Goal: Information Seeking & Learning: Check status

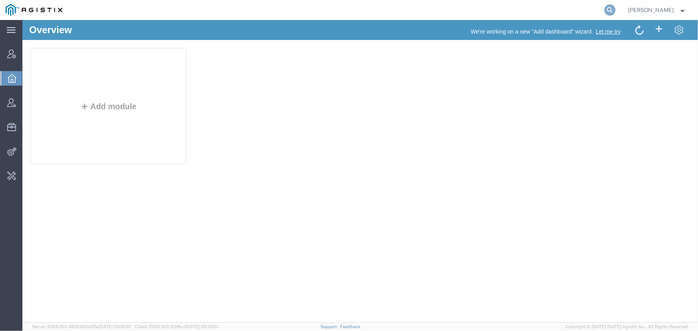
click at [612, 10] on icon at bounding box center [610, 9] width 11 height 11
type input "[EMAIL_ADDRESS][PERSON_NAME][DOMAIN_NAME]"
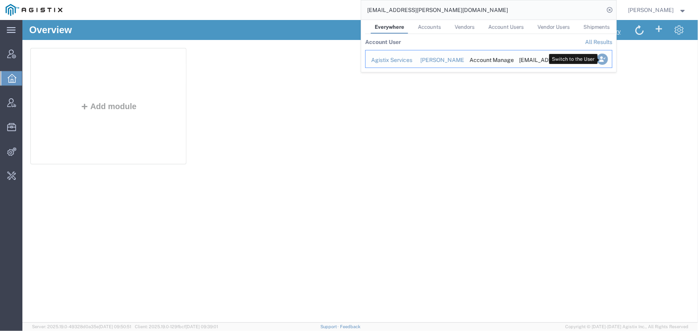
click at [600, 58] on icon "Search Results" at bounding box center [602, 59] width 11 height 11
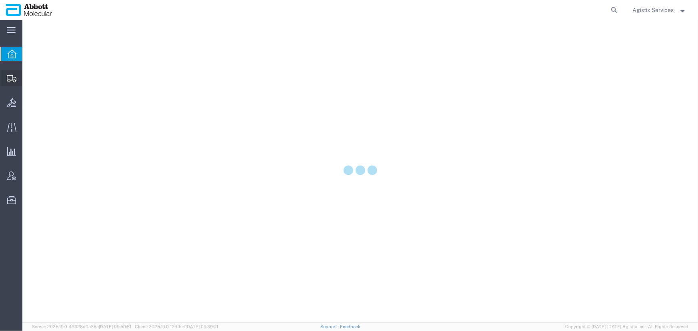
click at [9, 79] on icon at bounding box center [12, 78] width 10 height 7
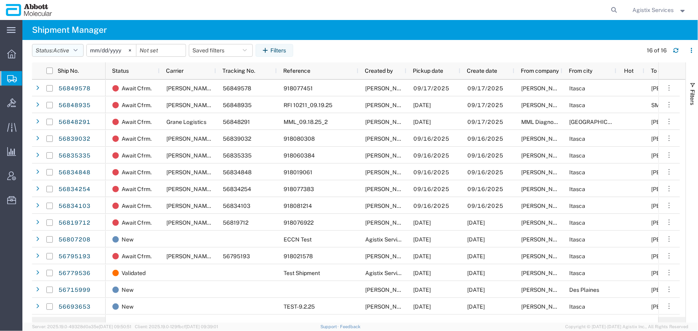
click at [75, 51] on button "Status: Active" at bounding box center [58, 50] width 52 height 13
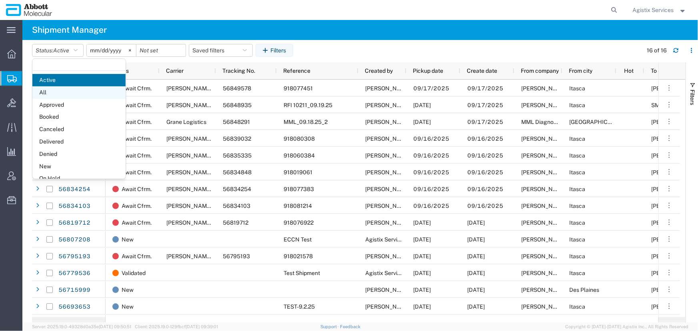
click at [48, 92] on span "All" at bounding box center [78, 92] width 93 height 12
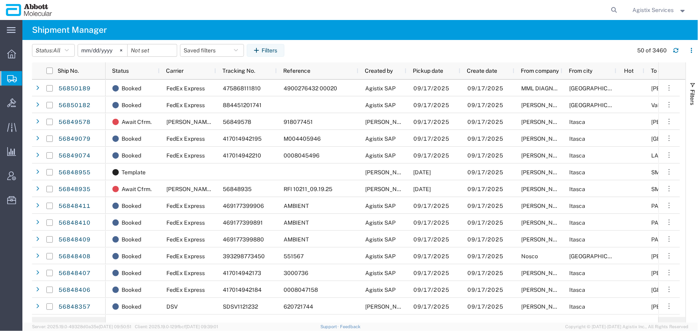
click at [103, 52] on input "2025-08-17" at bounding box center [102, 50] width 49 height 12
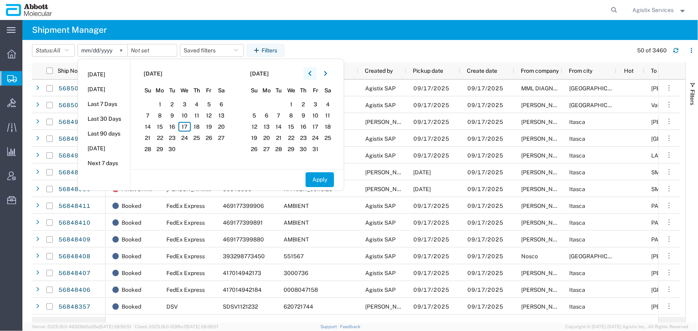
click at [311, 74] on icon "button" at bounding box center [310, 73] width 3 height 5
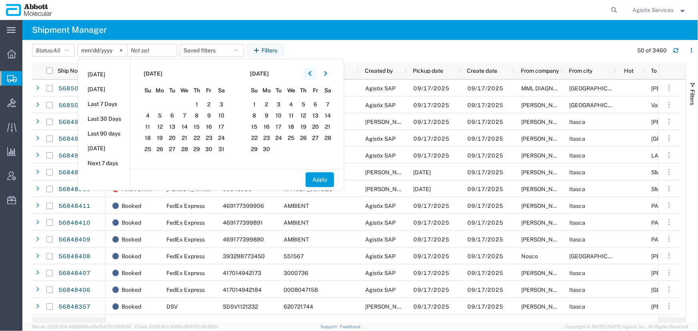
click at [311, 74] on icon "button" at bounding box center [310, 73] width 3 height 5
click at [293, 100] on span "1" at bounding box center [291, 105] width 12 height 10
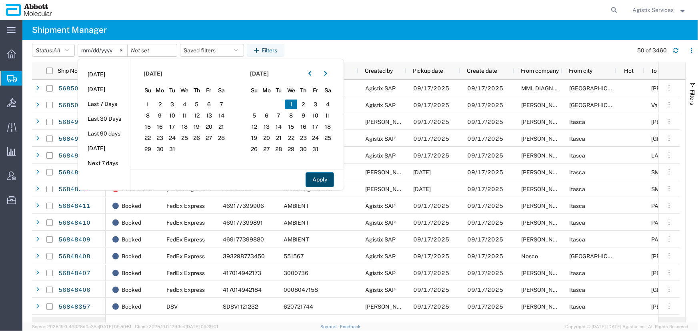
click at [323, 182] on button "Apply" at bounding box center [320, 179] width 28 height 15
type input "2025-01-01"
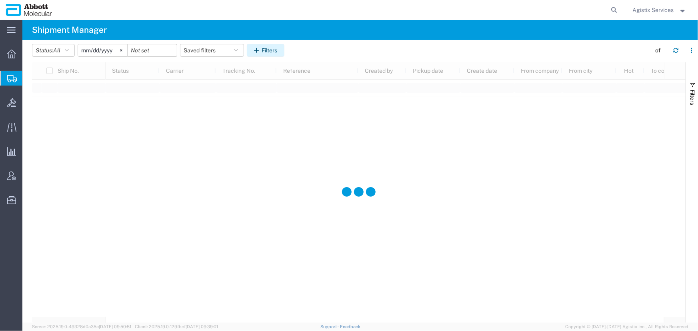
click at [271, 52] on button "Filters" at bounding box center [266, 50] width 38 height 13
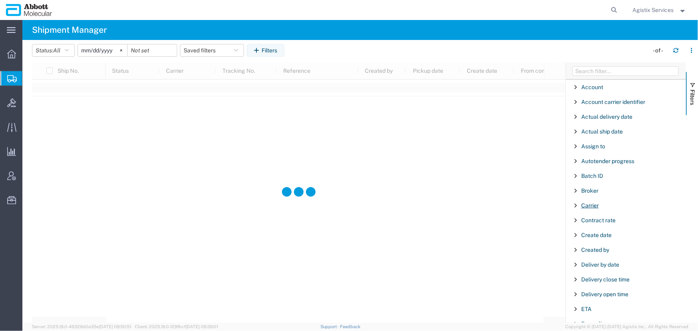
click at [588, 207] on span "Carrier" at bounding box center [591, 206] width 18 height 6
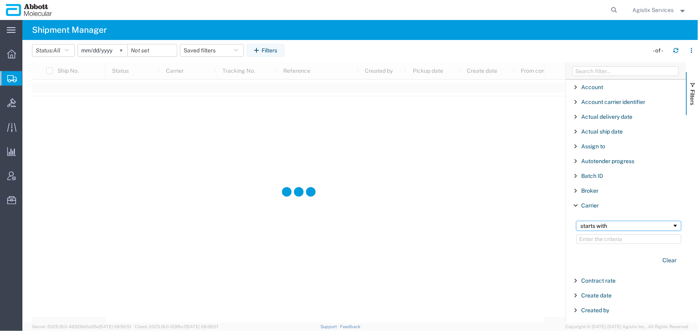
click at [595, 227] on div "starts with" at bounding box center [627, 226] width 92 height 6
click at [595, 240] on input "Filter Value" at bounding box center [629, 240] width 105 height 10
type input "purolator"
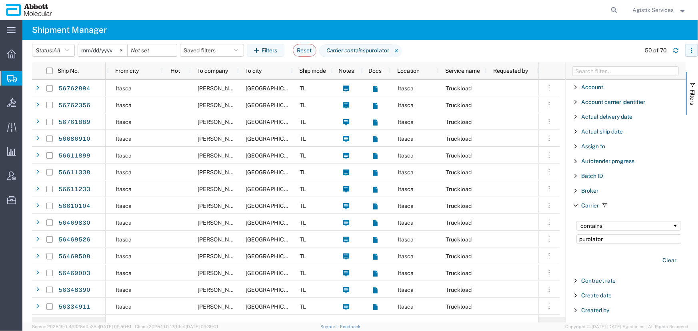
click at [693, 53] on icon "button" at bounding box center [692, 51] width 6 height 6
click at [646, 106] on agx-table-column-manager-action "Manage columns" at bounding box center [650, 104] width 44 height 16
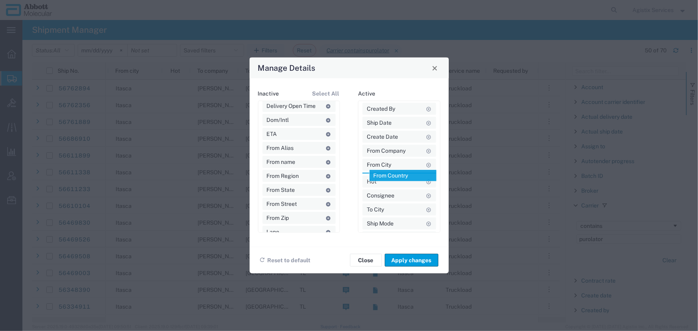
drag, startPoint x: 279, startPoint y: 160, endPoint x: 387, endPoint y: 174, distance: 109.0
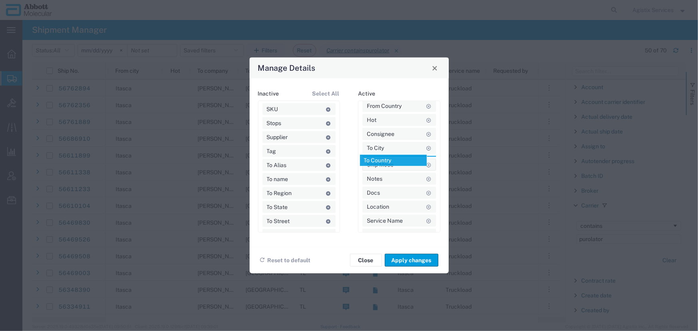
drag, startPoint x: 284, startPoint y: 180, endPoint x: 384, endPoint y: 161, distance: 101.7
click at [420, 259] on button "Apply changes" at bounding box center [412, 260] width 54 height 13
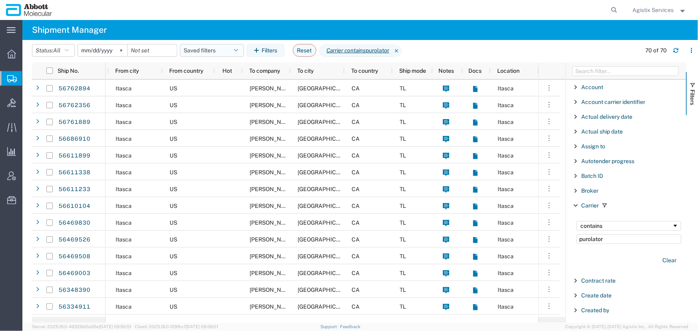
click at [238, 52] on icon "button" at bounding box center [236, 51] width 4 height 6
click at [219, 87] on span "Save as new" at bounding box center [209, 86] width 32 height 8
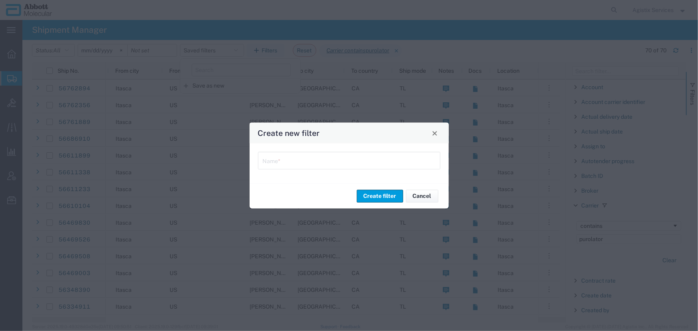
click at [296, 166] on input "text" at bounding box center [349, 160] width 173 height 14
type input "Purolator"
click at [393, 194] on button "Create filter" at bounding box center [380, 196] width 46 height 13
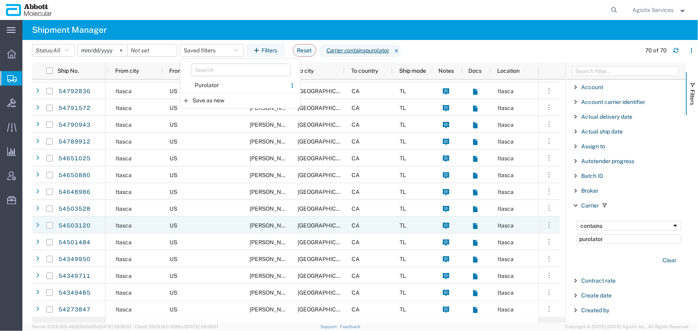
scroll to position [939, 0]
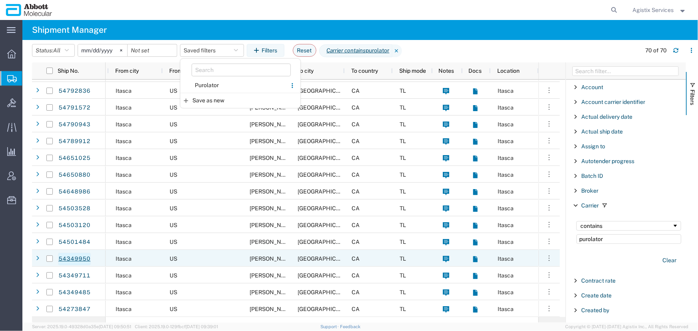
click at [77, 259] on link "54349950" at bounding box center [74, 259] width 33 height 13
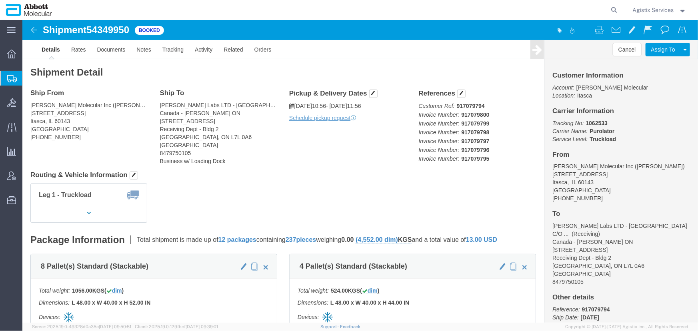
click img
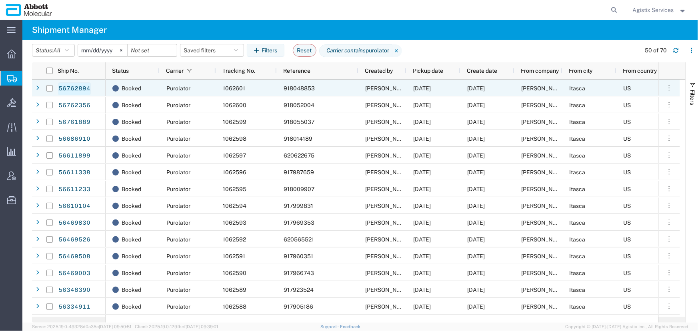
click at [83, 88] on link "56762894" at bounding box center [74, 88] width 33 height 13
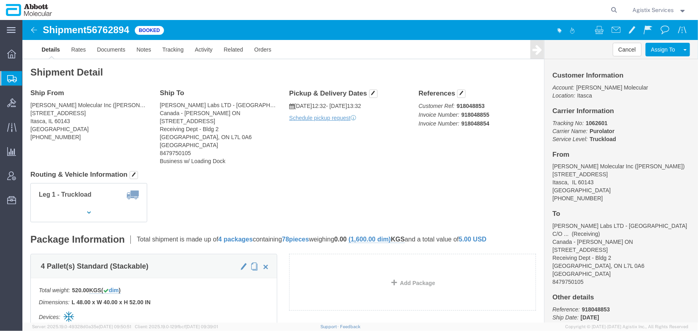
click img
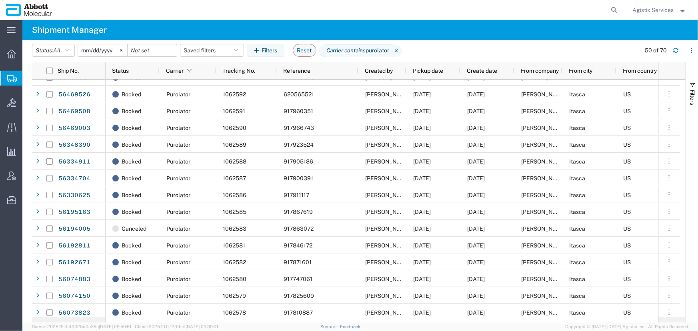
scroll to position [0, 113]
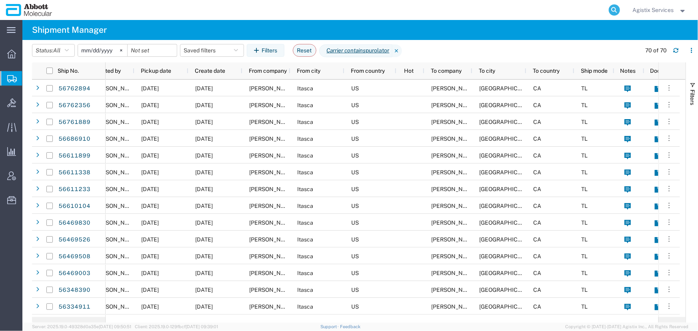
click at [612, 11] on icon at bounding box center [614, 9] width 11 height 11
type input "1111333"
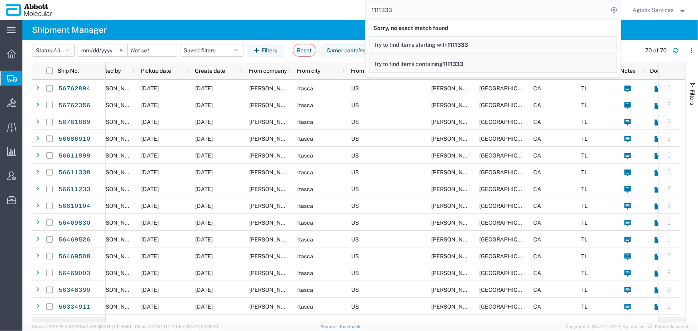
drag, startPoint x: 416, startPoint y: 12, endPoint x: 335, endPoint y: 8, distance: 80.5
click at [335, 8] on div "1111333 Sorry, no exact match found Try to find items starting with 1111333 Try…" at bounding box center [340, 10] width 564 height 20
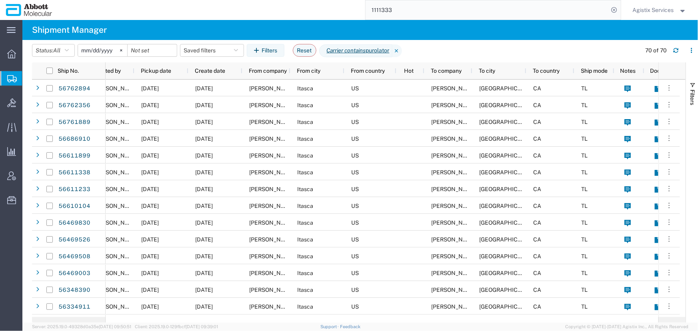
click at [649, 12] on span "Agistix Services" at bounding box center [653, 10] width 41 height 9
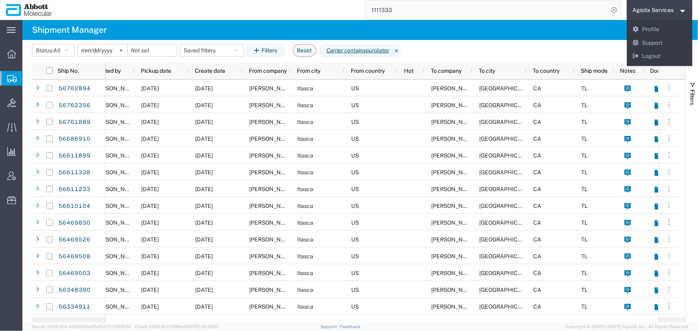
click at [548, 30] on agx-page-header "Shipment Manager" at bounding box center [360, 30] width 676 height 20
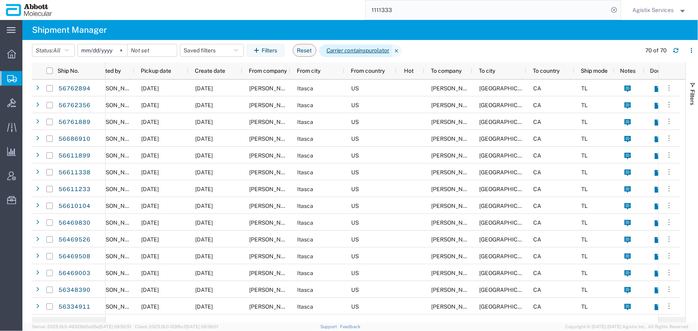
click at [375, 51] on span "Carrier contains purolator" at bounding box center [355, 50] width 73 height 13
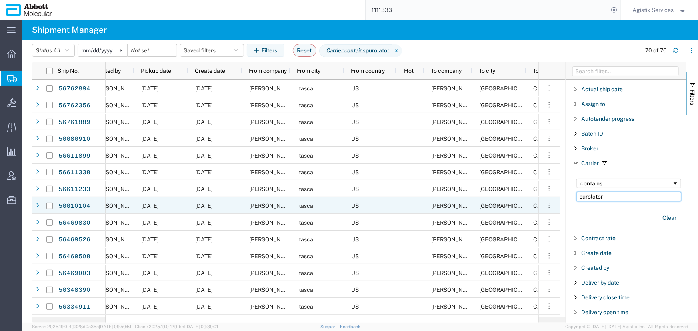
drag, startPoint x: 618, startPoint y: 196, endPoint x: 501, endPoint y: 199, distance: 116.5
click at [501, 199] on div "Ship No. Reference Created by Pickup date Create date From company From city Fr…" at bounding box center [365, 192] width 666 height 261
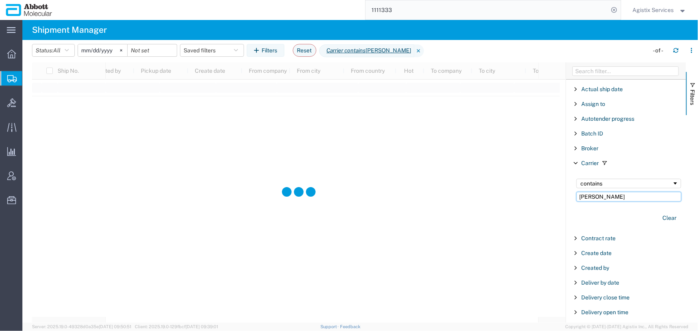
type input "robinson"
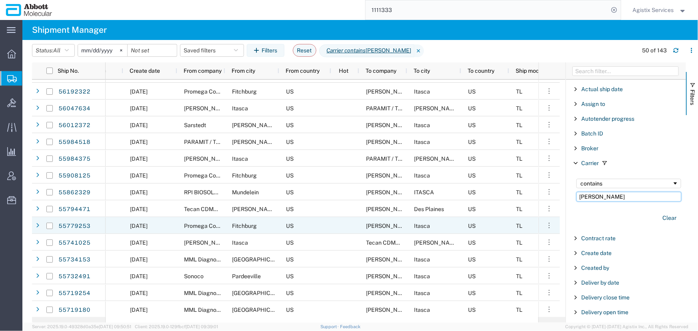
scroll to position [582, 0]
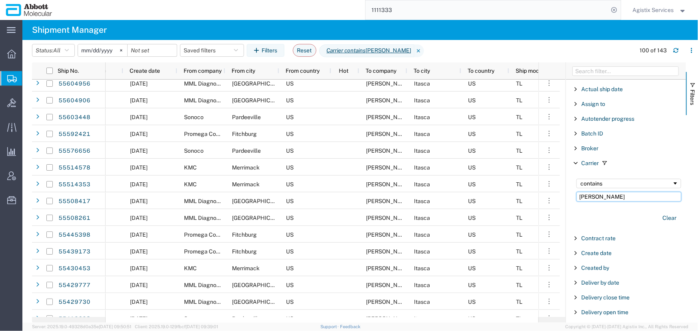
scroll to position [873, 0]
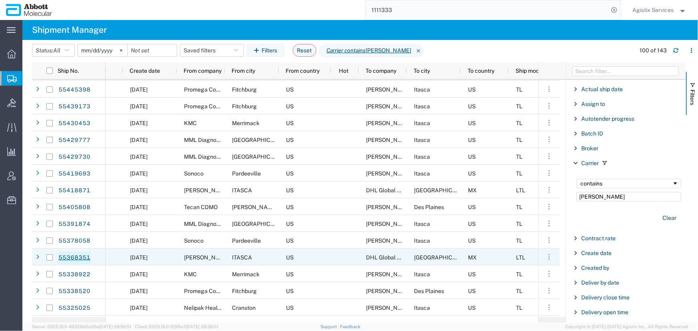
click at [77, 255] on link "55368351" at bounding box center [74, 258] width 33 height 13
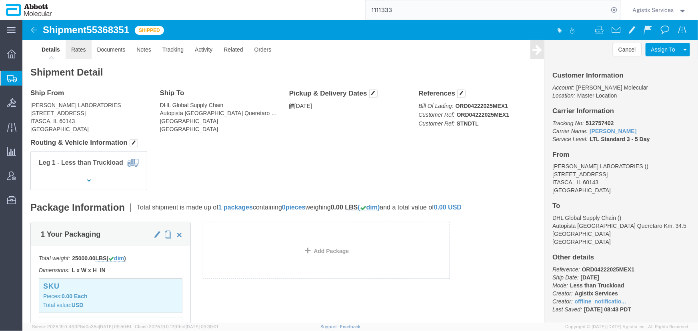
click link "Rates"
